Goal: Information Seeking & Learning: Learn about a topic

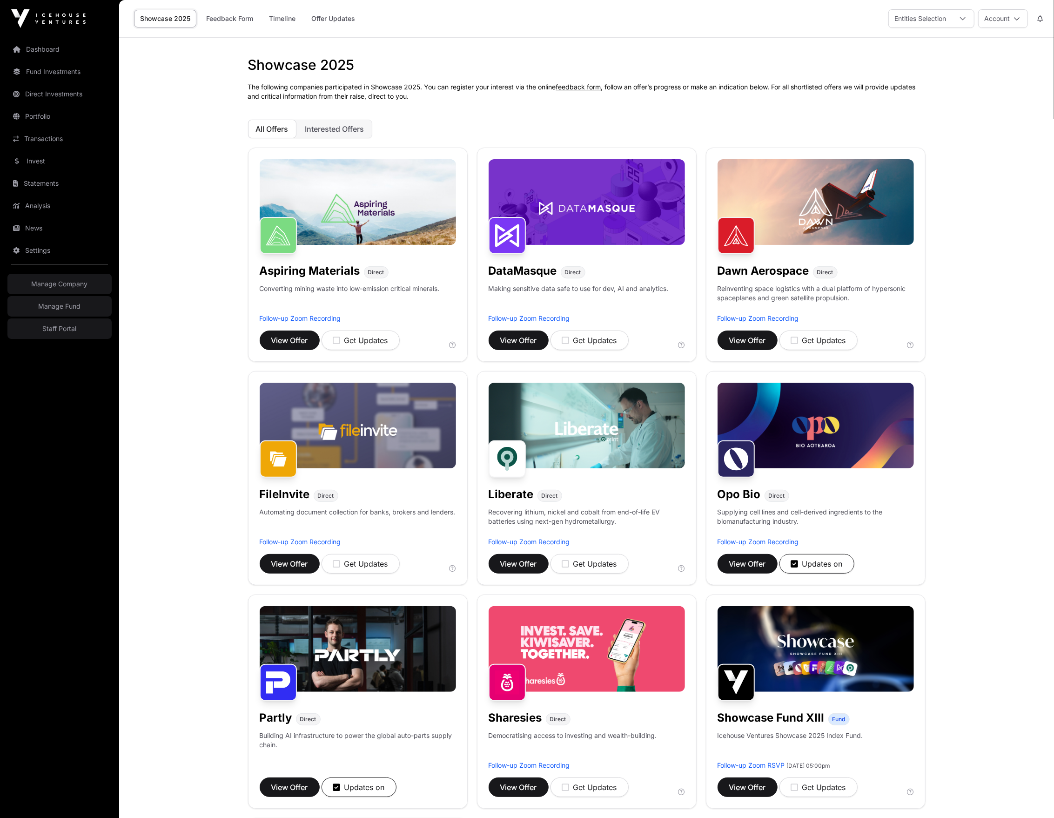
click at [290, 328] on div "Aspiring Materials Direct Converting mining waste into low-emission critical mi…" at bounding box center [358, 255] width 220 height 214
click at [281, 340] on span "View Offer" at bounding box center [289, 340] width 37 height 11
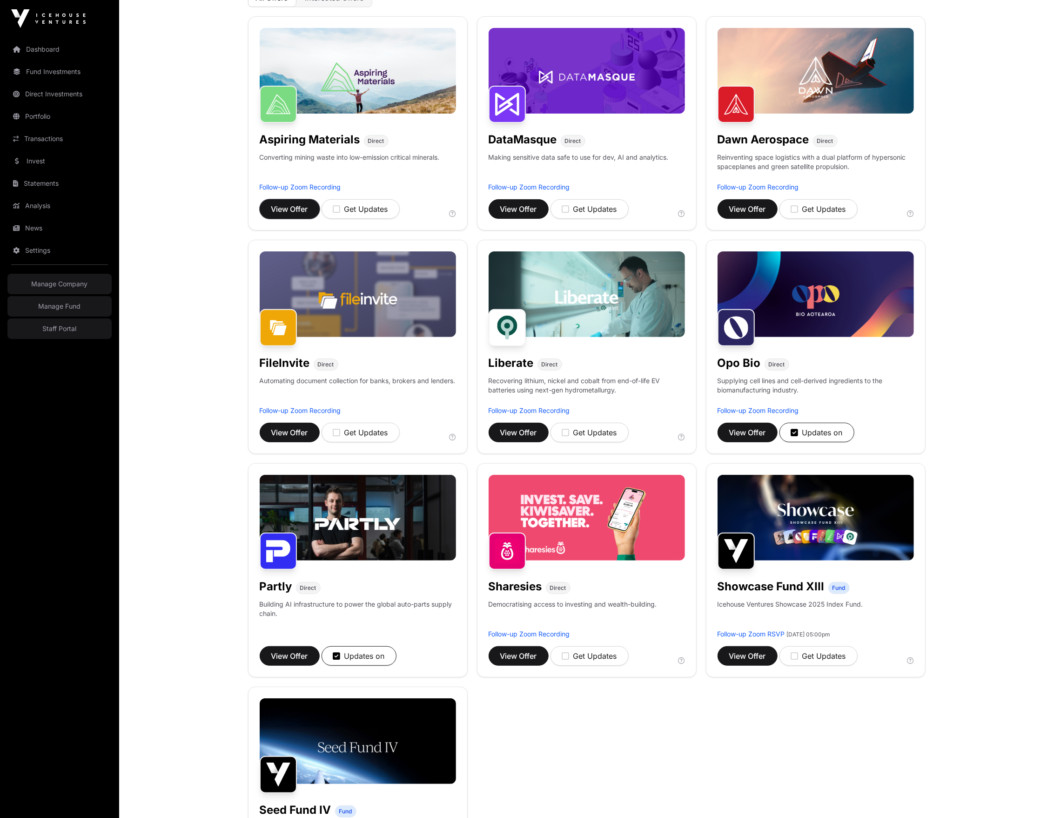
scroll to position [133, 0]
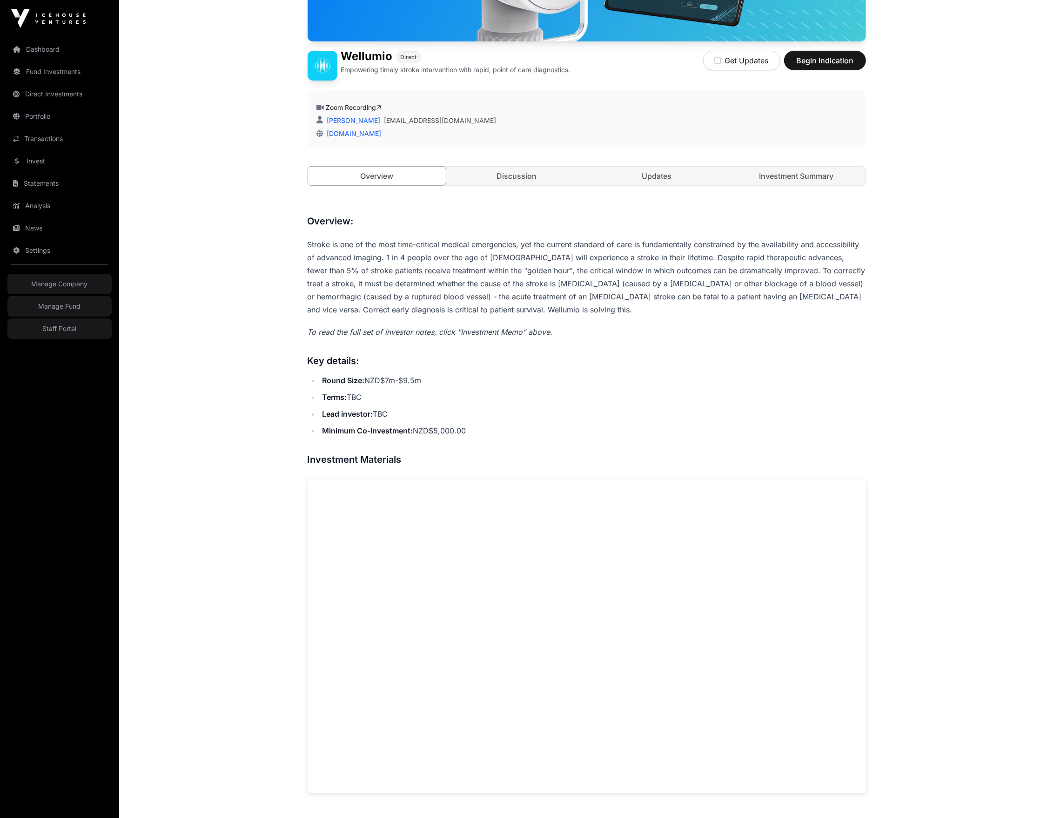
scroll to position [239, 0]
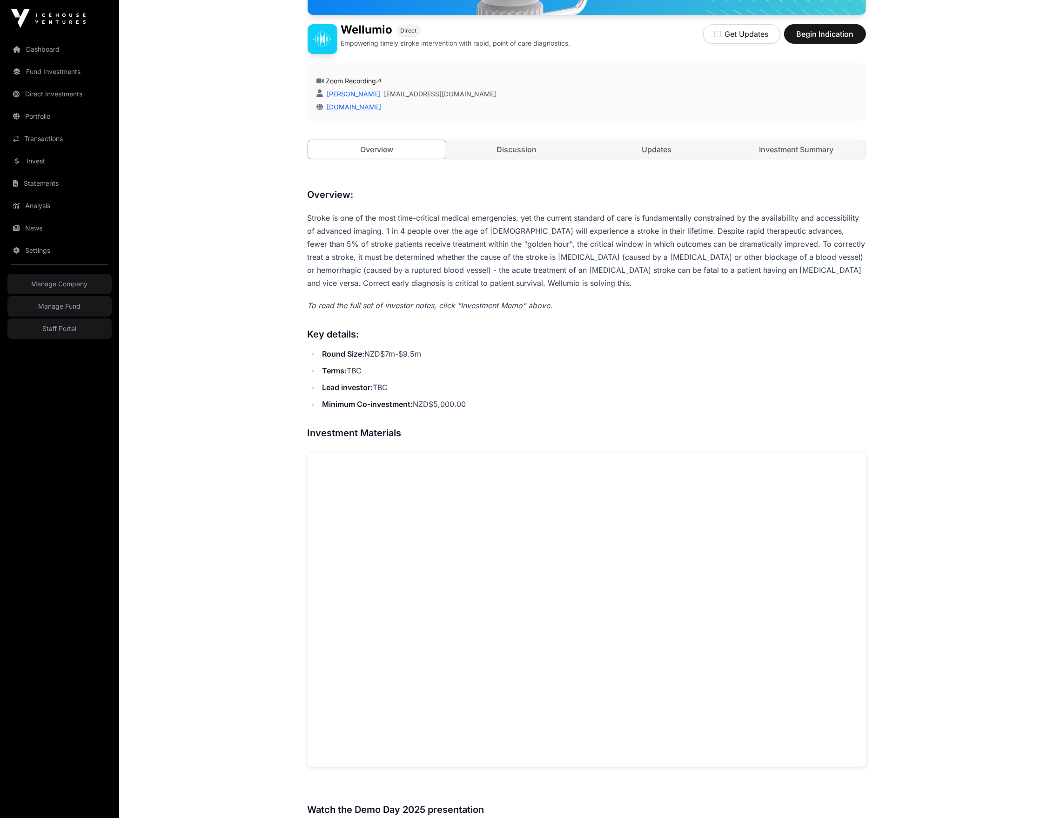
click at [243, 222] on main "Offers Wellumio Closing Soon Wellumio Direct Empowering timely stroke intervent…" at bounding box center [586, 734] width 935 height 1870
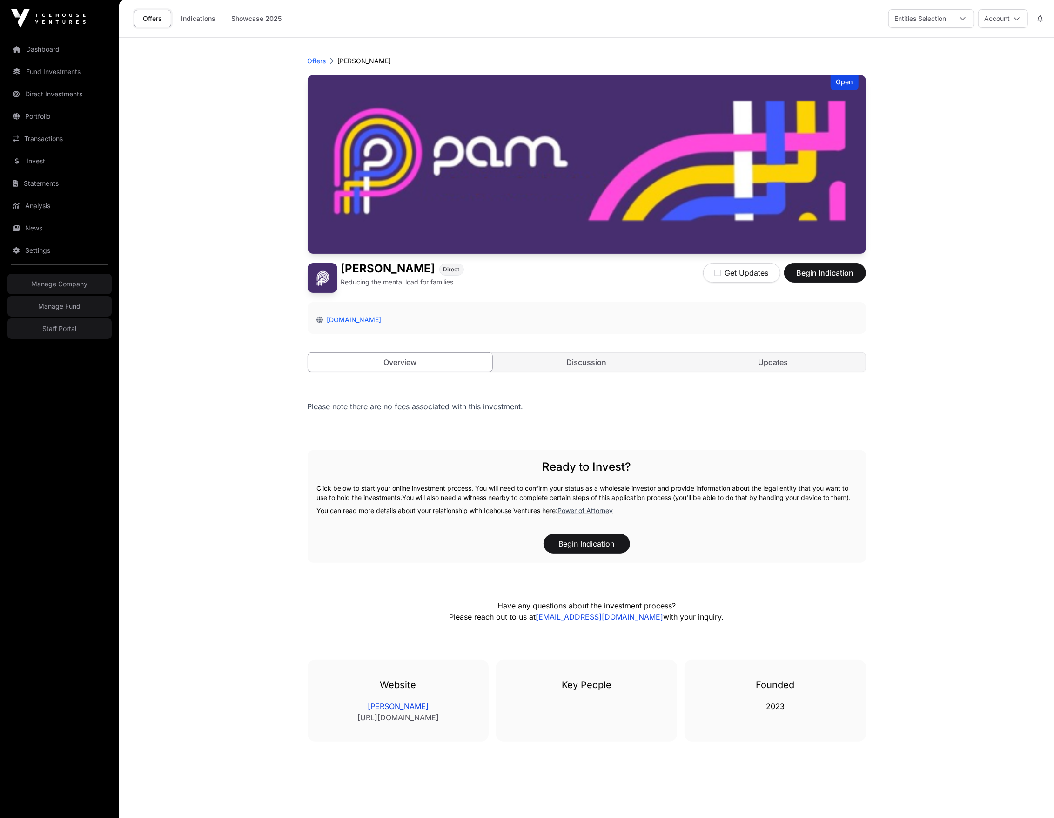
click at [210, 196] on main "Offers [PERSON_NAME] Open [PERSON_NAME] Direct Reducing the mental load for fam…" at bounding box center [586, 447] width 935 height 818
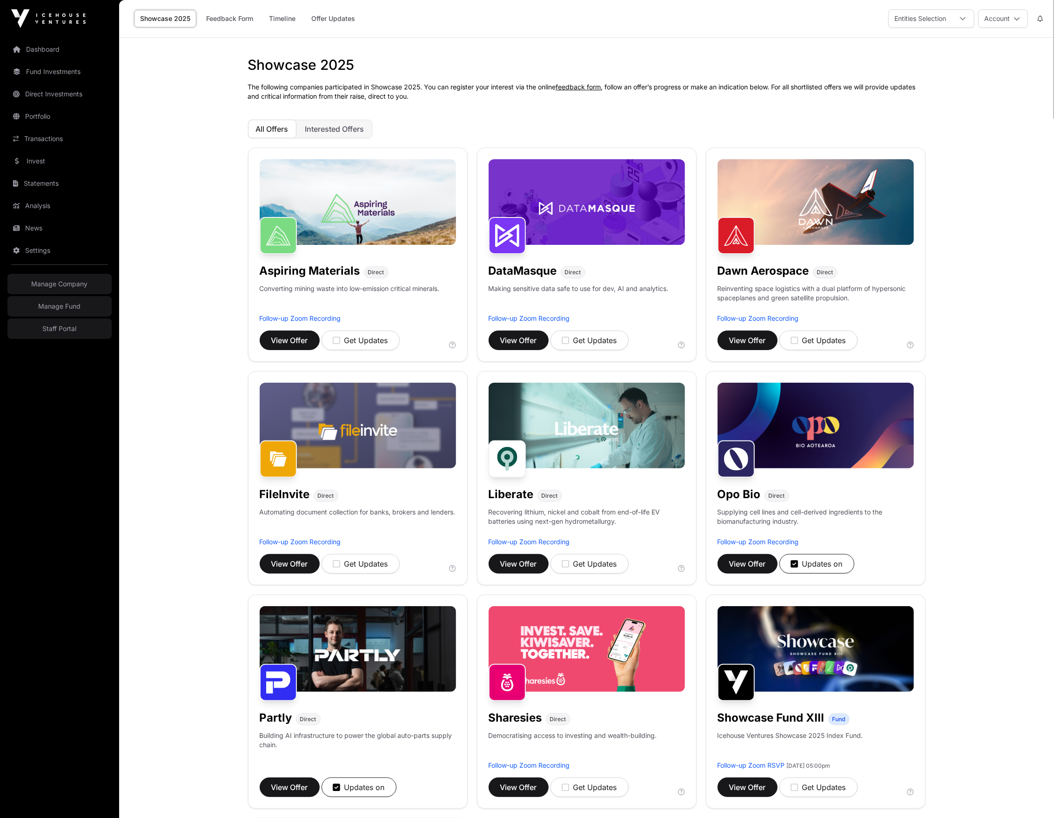
click at [617, 677] on img at bounding box center [587, 649] width 196 height 86
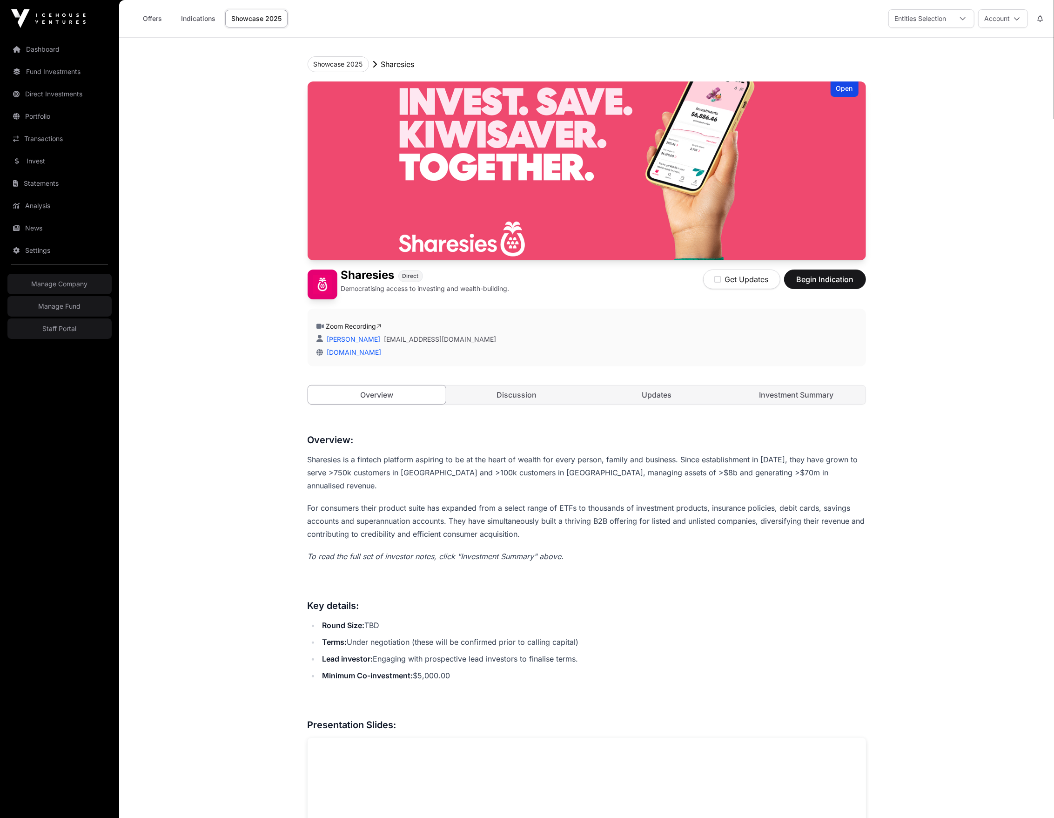
scroll to position [1417, 0]
